Goal: Transaction & Acquisition: Purchase product/service

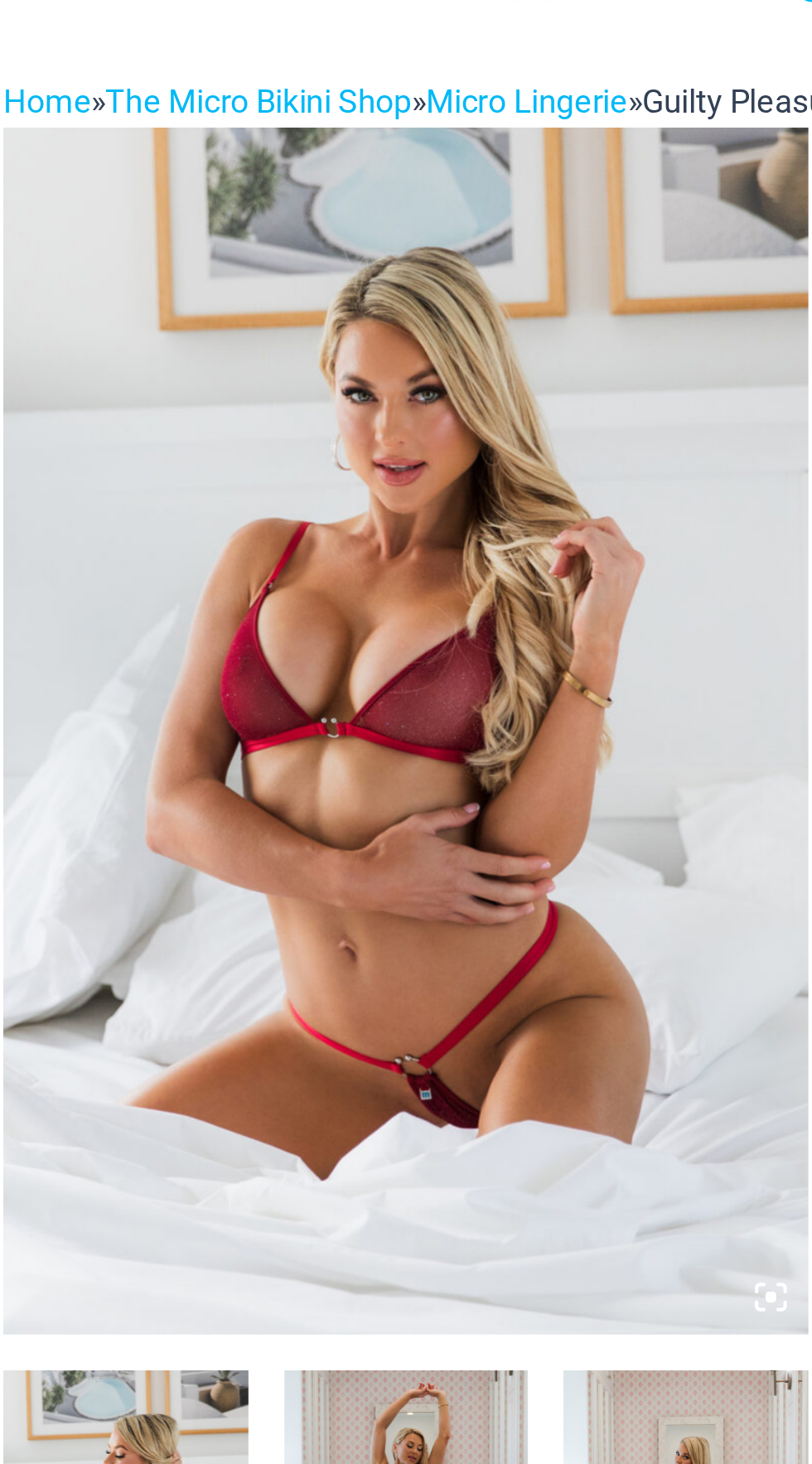
click at [389, 697] on icon at bounding box center [388, 696] width 5 height 5
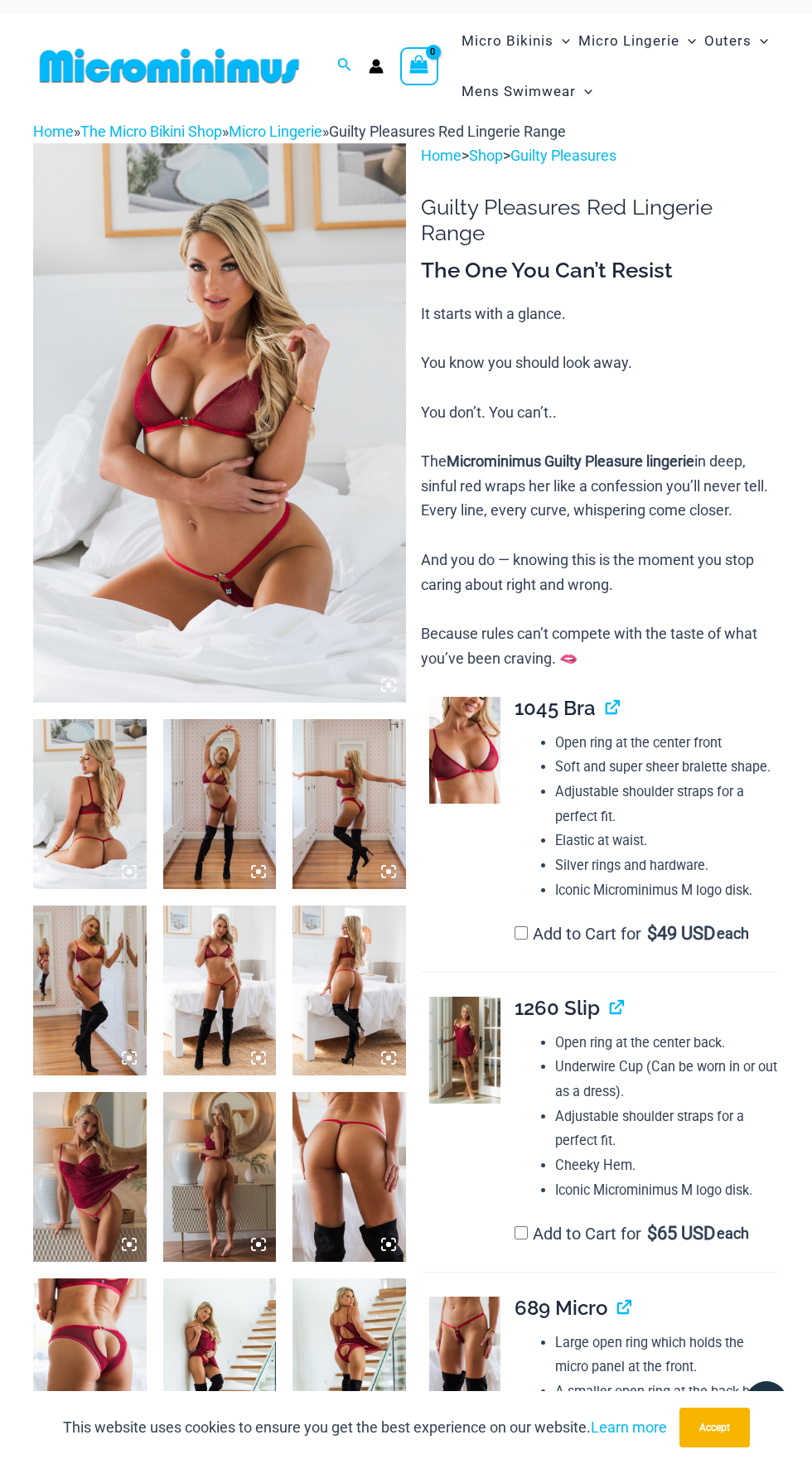
click at [340, 513] on img at bounding box center [220, 423] width 373 height 560
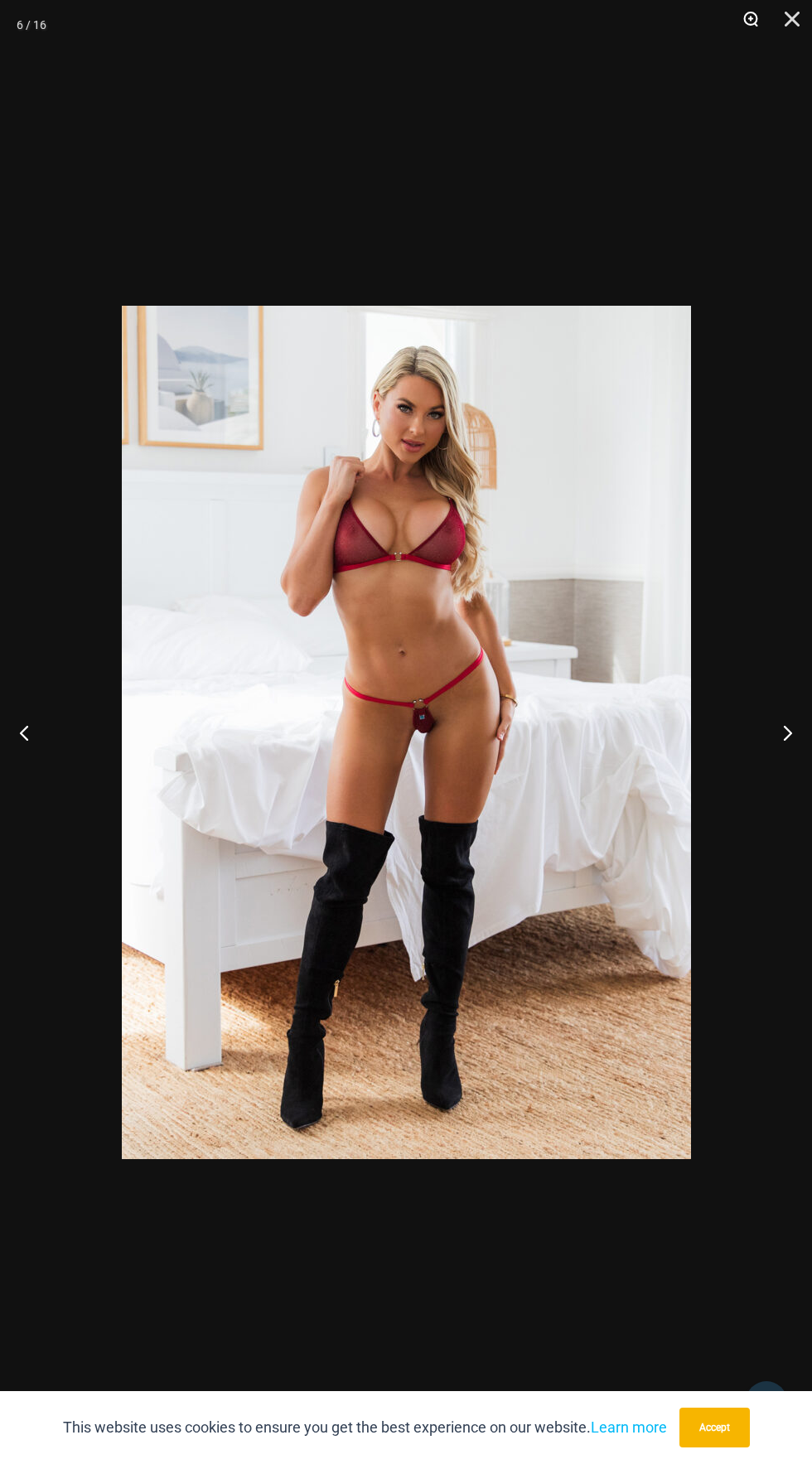
click at [746, 33] on button "Zoom" at bounding box center [745, 24] width 42 height 50
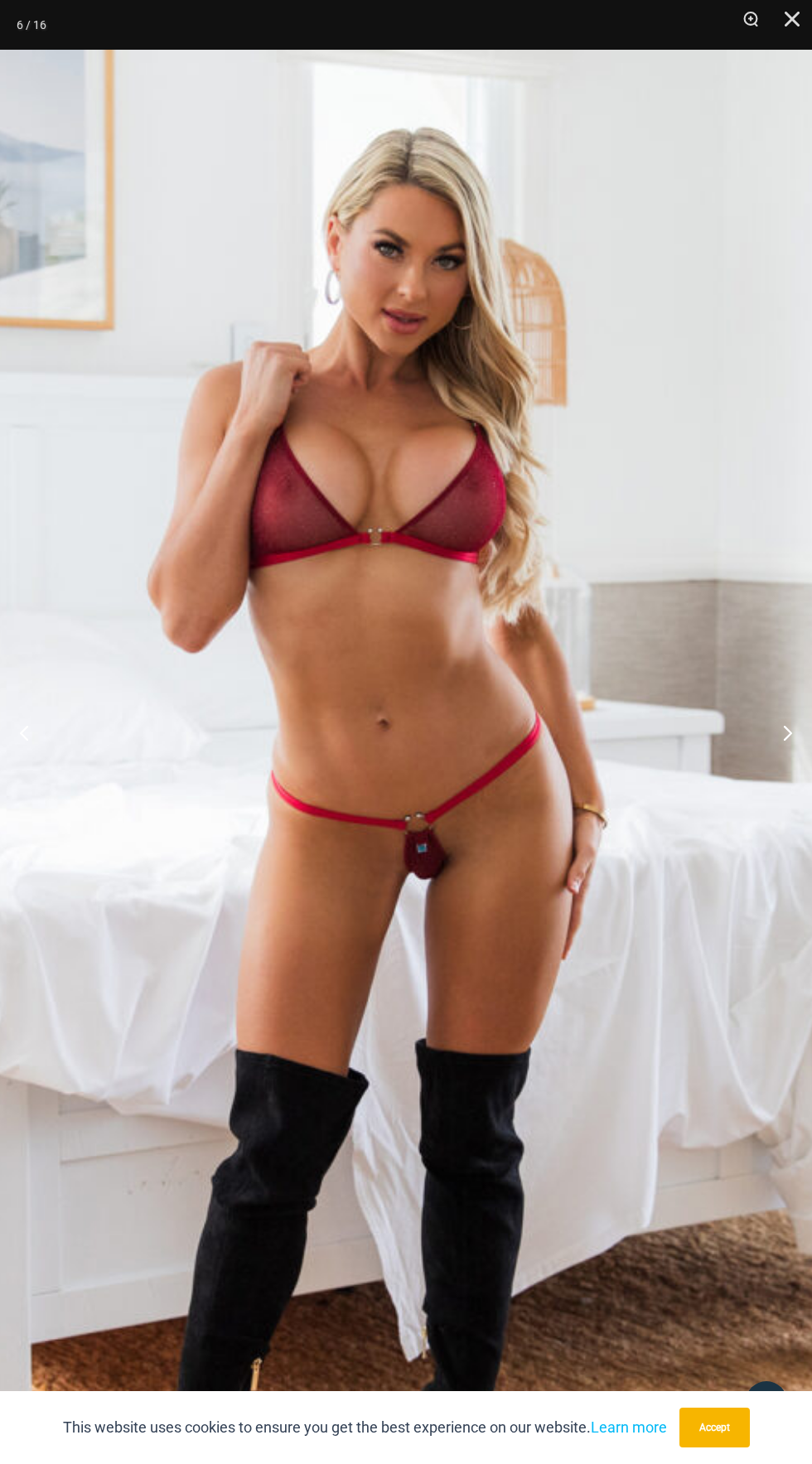
click at [269, 916] on img at bounding box center [392, 878] width 1105 height 1657
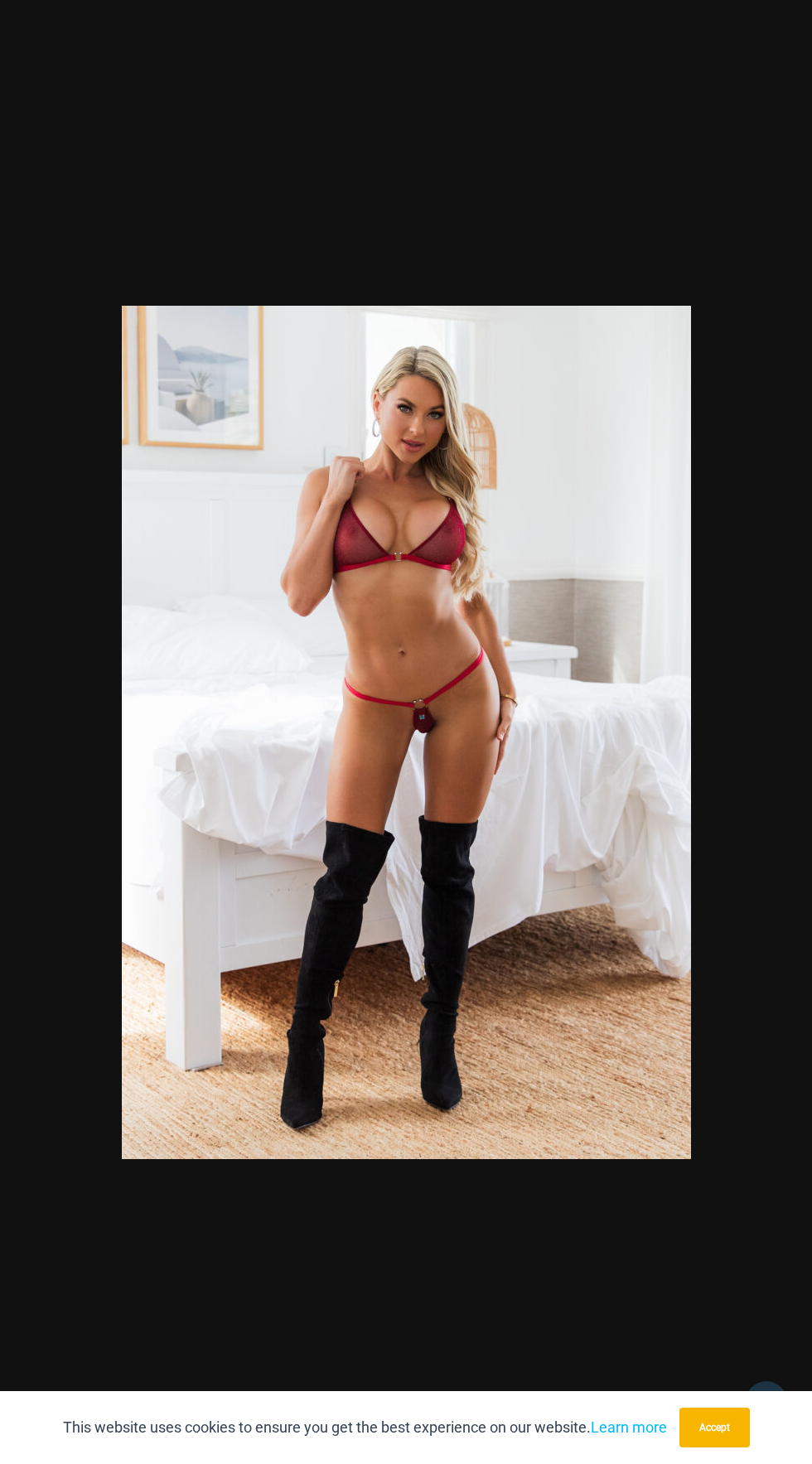
click at [684, 190] on div at bounding box center [406, 732] width 812 height 1464
click at [748, 18] on button "Zoom" at bounding box center [745, 24] width 42 height 50
click at [762, 33] on button "Zoom" at bounding box center [745, 24] width 42 height 50
click at [755, 44] on button "Zoom" at bounding box center [745, 24] width 42 height 50
click at [751, 40] on button "Zoom" at bounding box center [745, 24] width 42 height 50
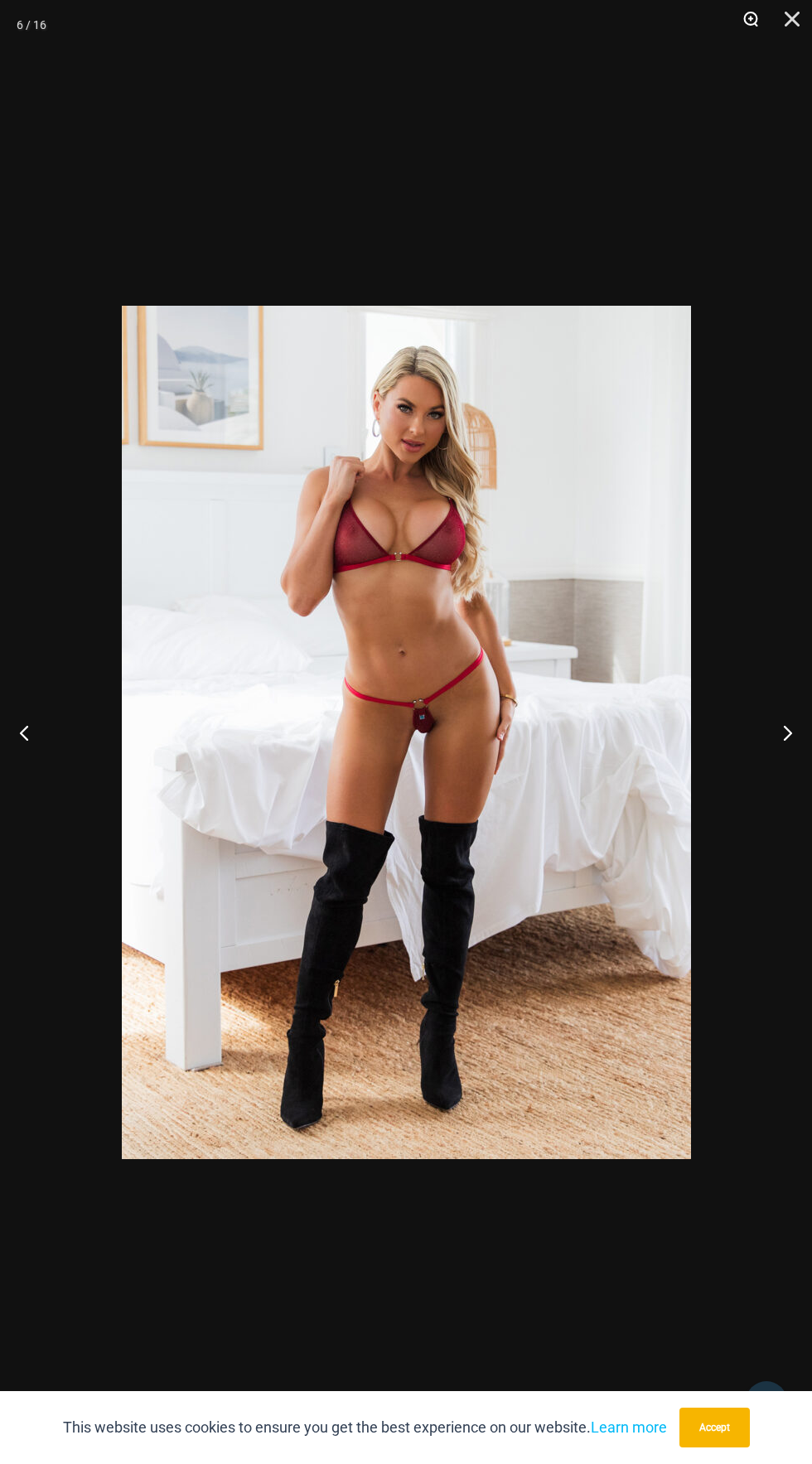
click at [751, 40] on button "Zoom" at bounding box center [745, 24] width 42 height 50
click at [749, 44] on button "Zoom" at bounding box center [745, 24] width 42 height 50
click at [764, 27] on button "Zoom" at bounding box center [745, 24] width 42 height 50
click at [777, 24] on button "Close" at bounding box center [787, 24] width 42 height 50
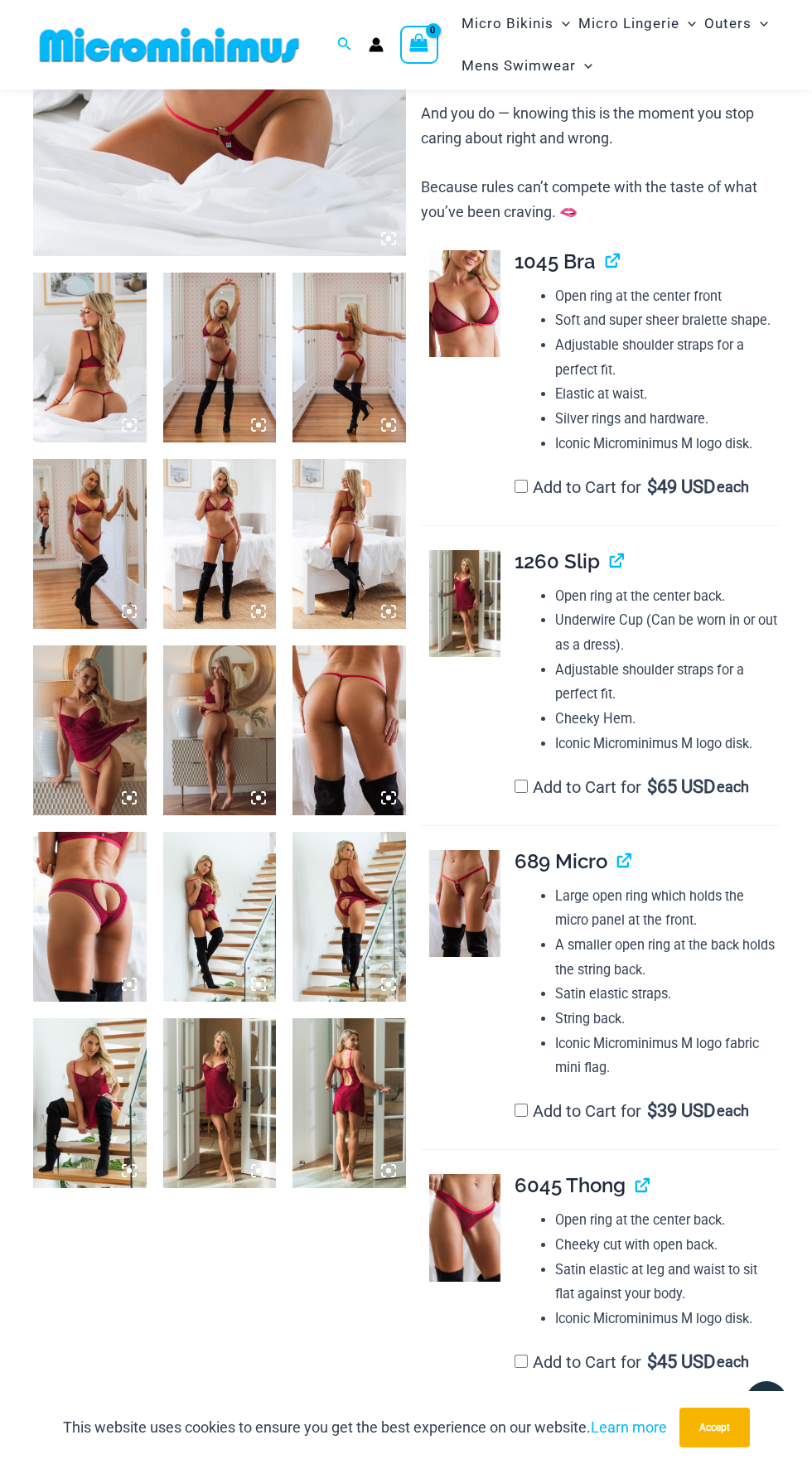
scroll to position [442, 0]
click at [449, 909] on img at bounding box center [465, 902] width 71 height 108
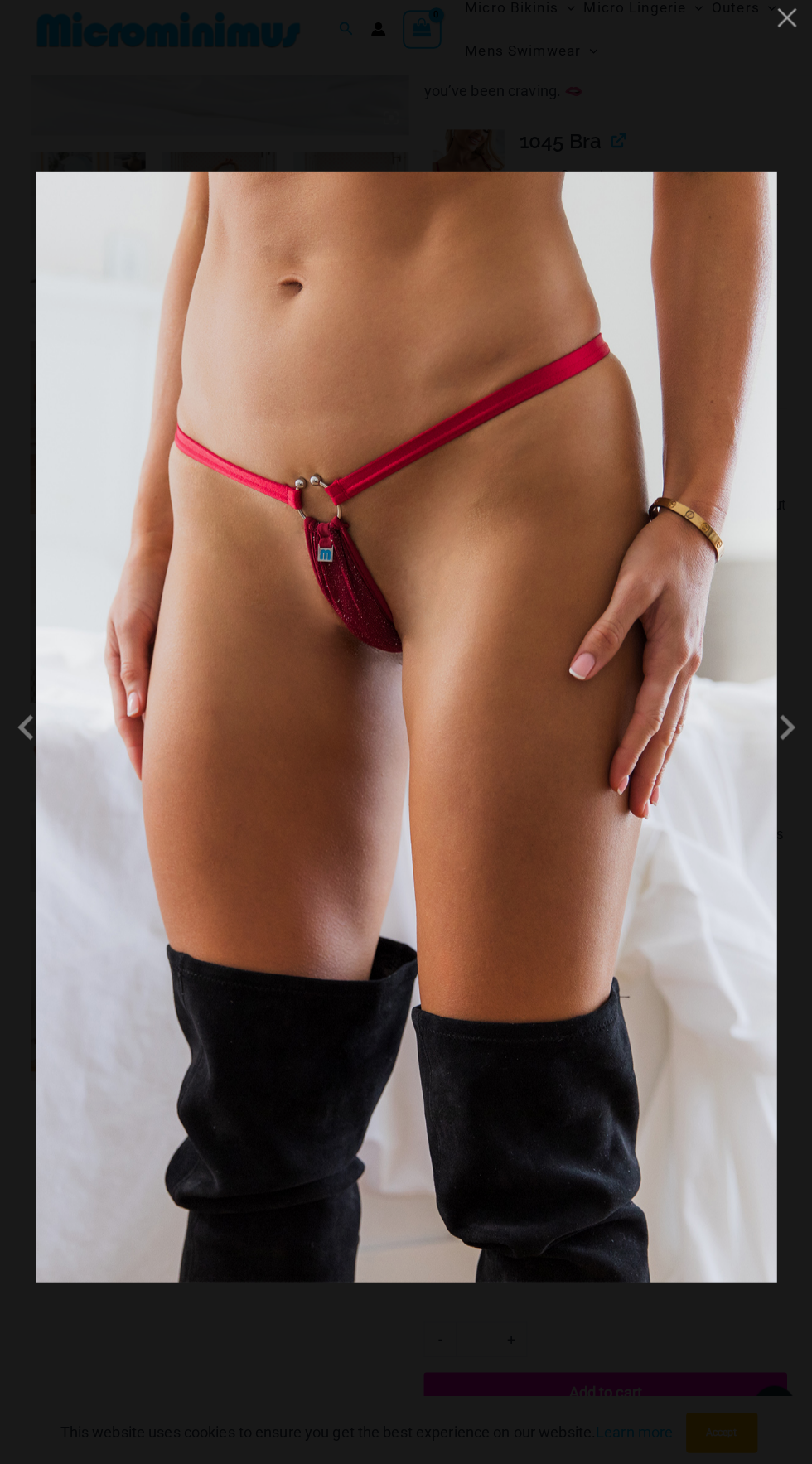
scroll to position [548, 0]
